Goal: Information Seeking & Learning: Learn about a topic

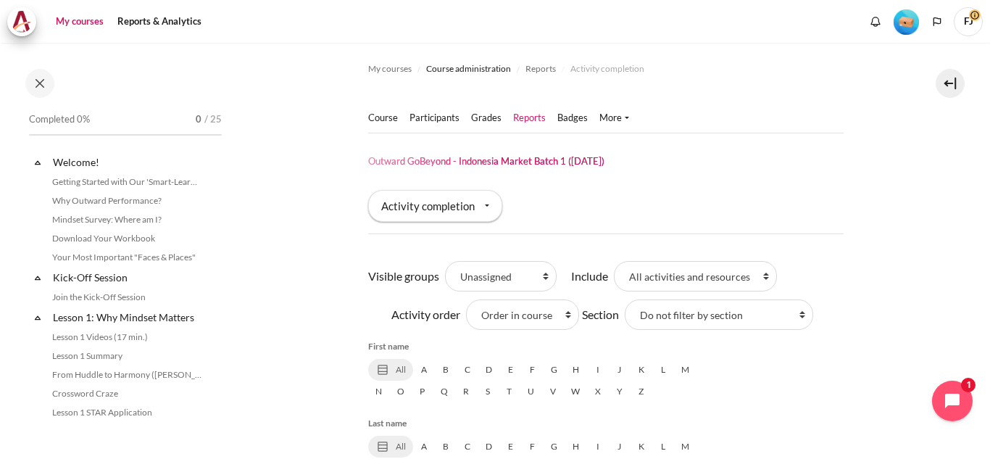
click at [92, 19] on link "My courses" at bounding box center [80, 21] width 58 height 29
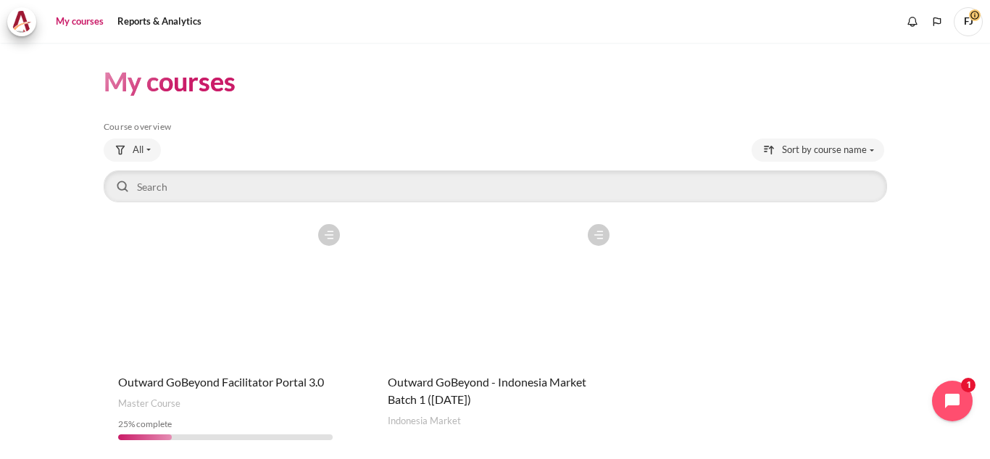
click at [503, 296] on figure "Content" at bounding box center [494, 289] width 243 height 145
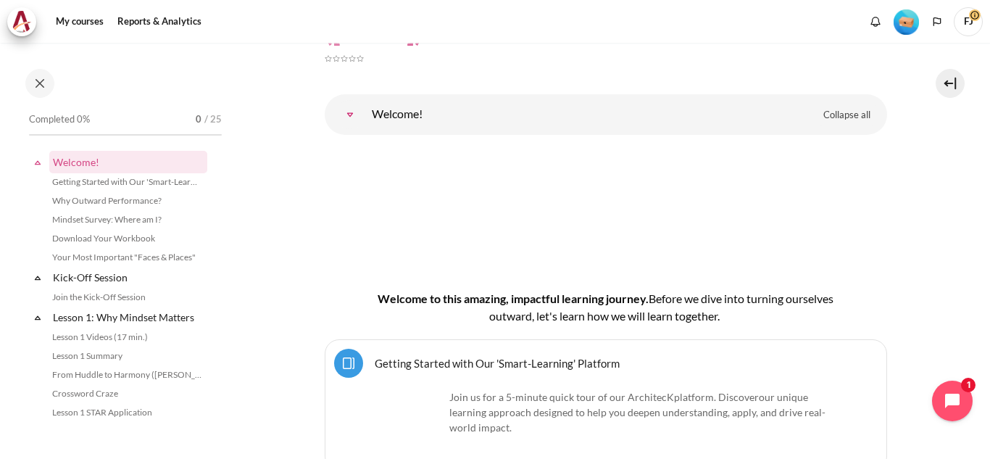
scroll to position [23, 0]
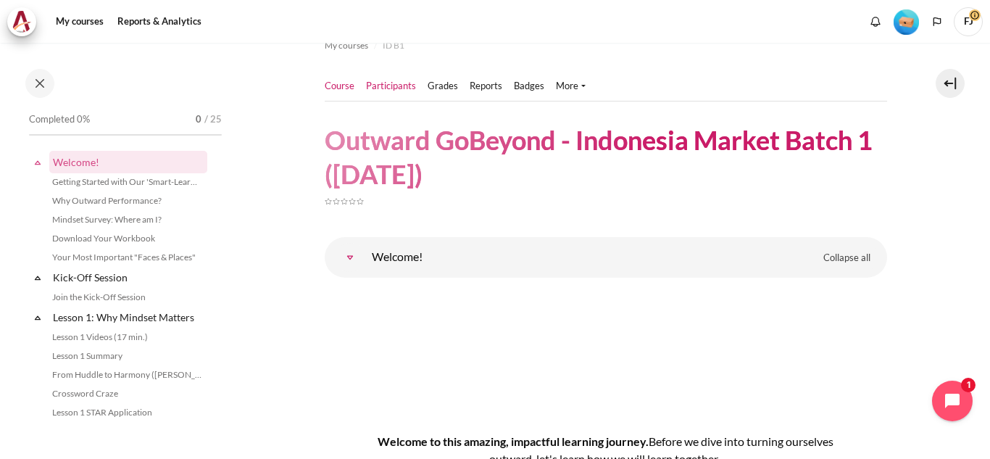
click at [413, 82] on link "Participants" at bounding box center [391, 86] width 50 height 14
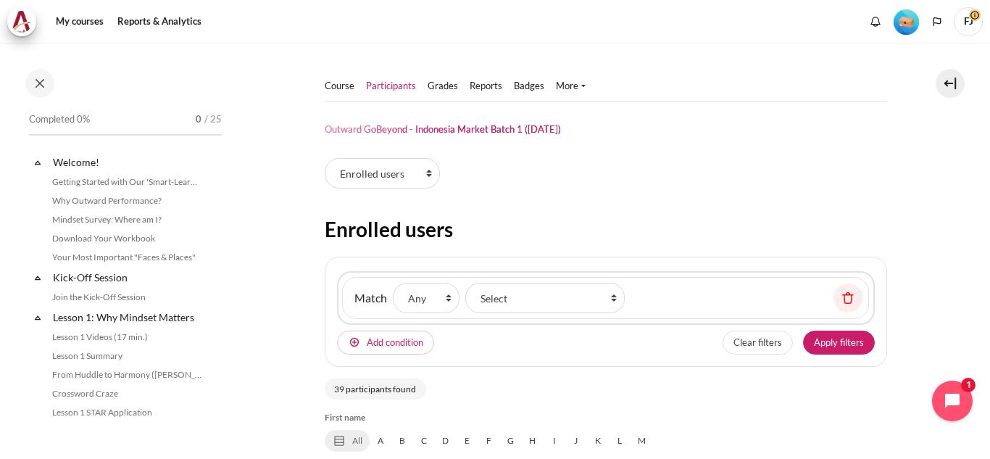
select select "groups"
select select "5001"
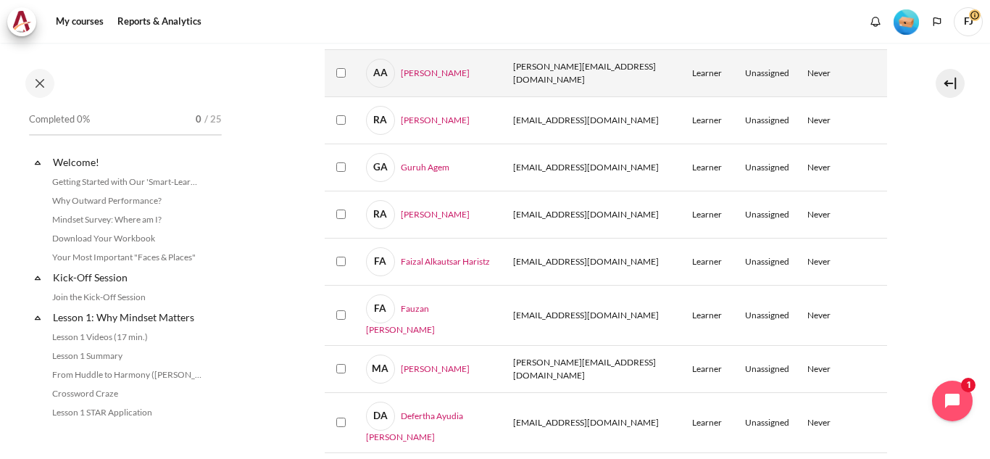
scroll to position [646, 0]
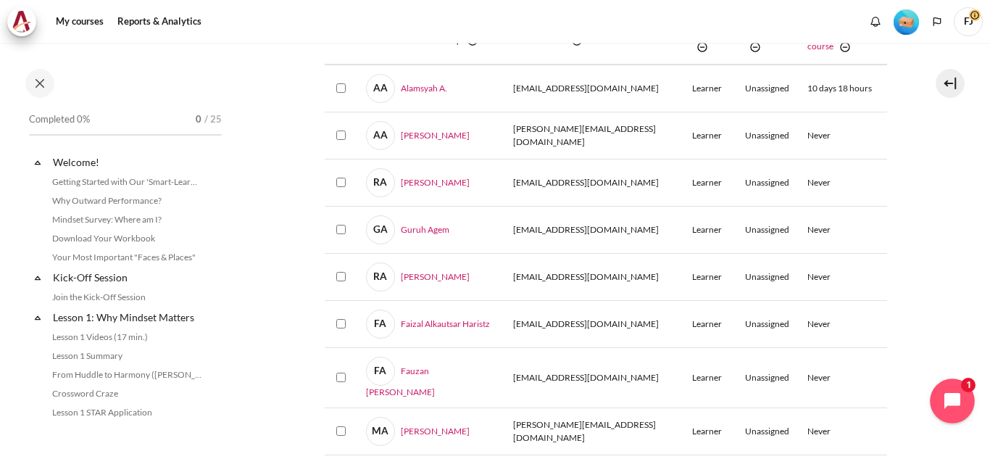
click at [967, 396] on icon "Open chat widget" at bounding box center [960, 401] width 22 height 22
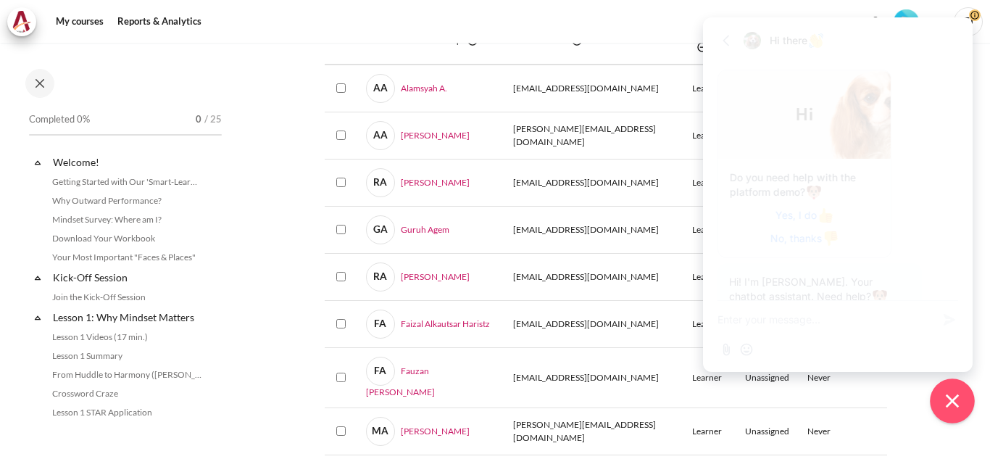
scroll to position [1233, 0]
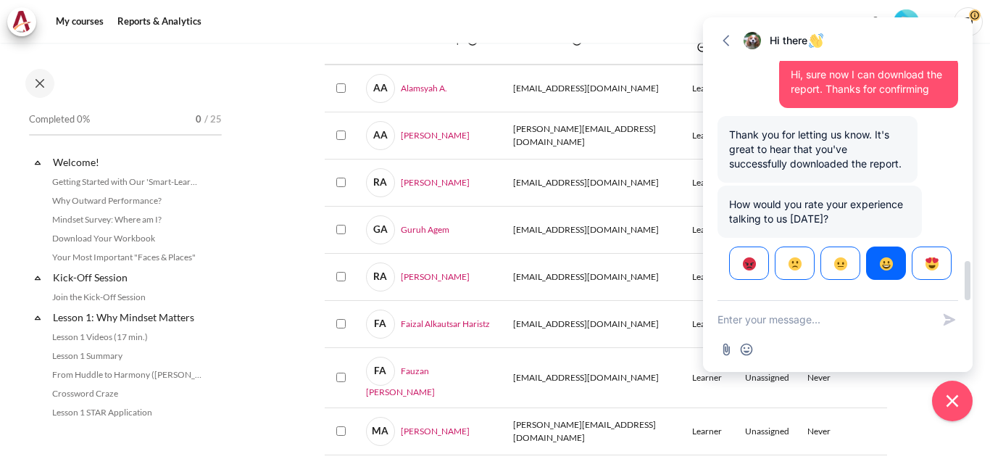
click at [887, 267] on img "button" at bounding box center [886, 263] width 13 height 13
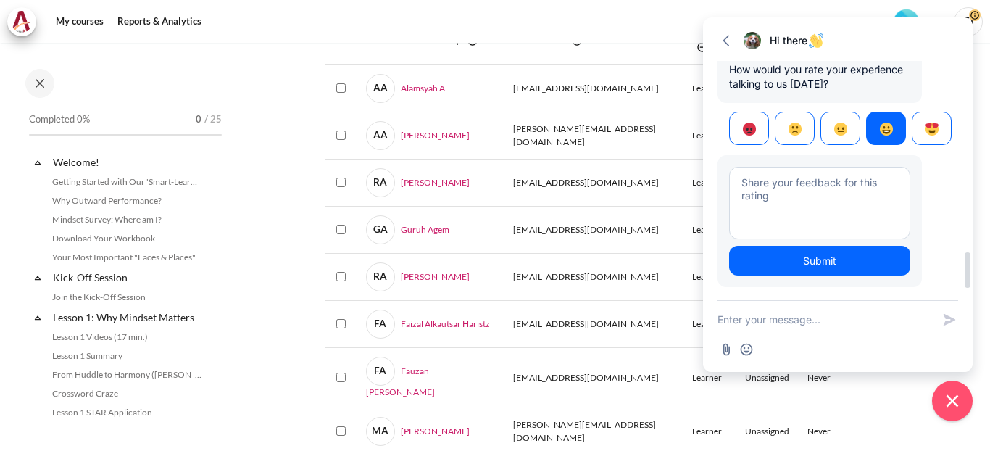
click at [893, 257] on button "Submit" at bounding box center [819, 261] width 181 height 30
click at [731, 41] on icon "button" at bounding box center [726, 40] width 14 height 14
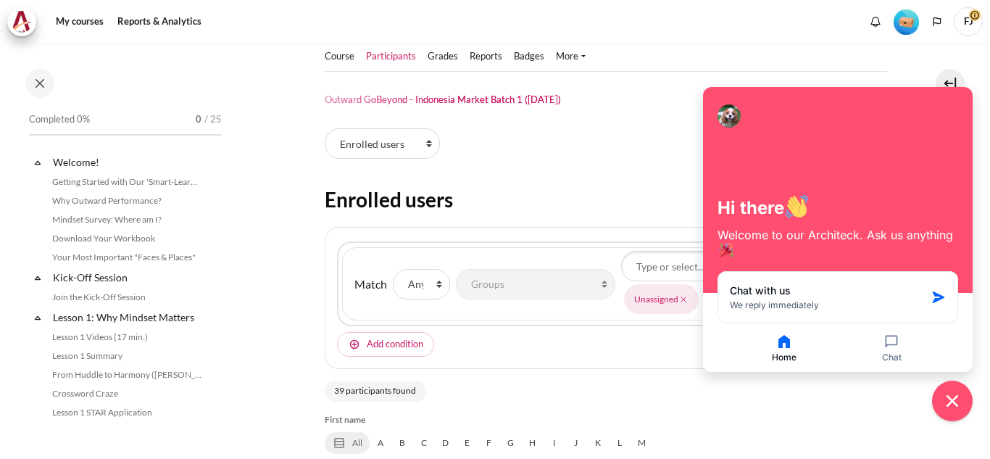
scroll to position [0, 0]
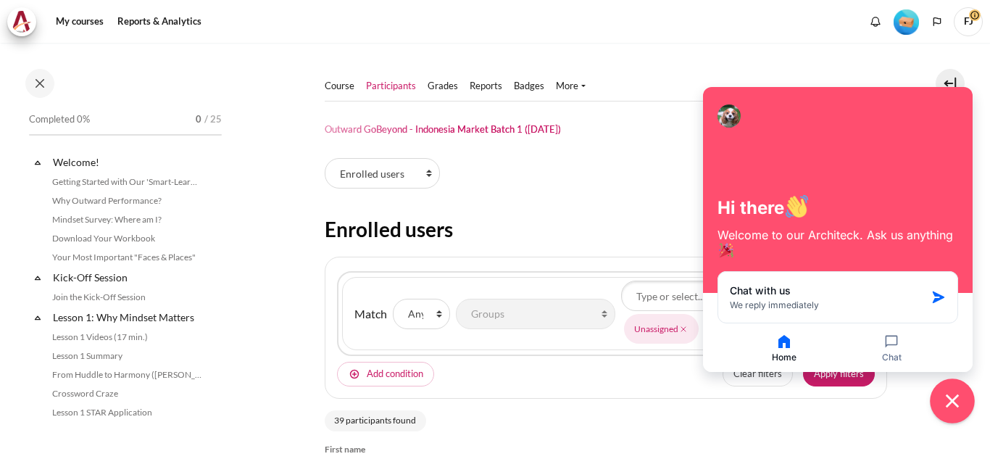
click at [947, 399] on icon "Close chat widget" at bounding box center [952, 401] width 22 height 22
